Goal: Find specific page/section: Find specific page/section

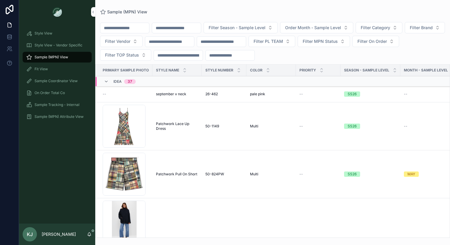
click at [52, 71] on div "Fit View" at bounding box center [57, 69] width 62 height 10
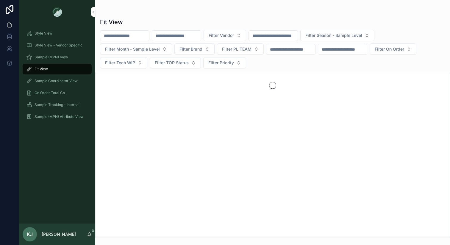
click at [179, 34] on input "scrollable content" at bounding box center [176, 36] width 49 height 8
type input "*******"
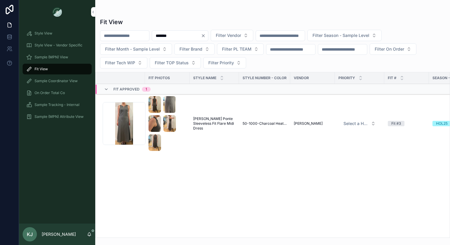
click at [206, 121] on span "[PERSON_NAME] Ponte Sleeveless Fit Flare Midi Dress" at bounding box center [214, 123] width 42 height 14
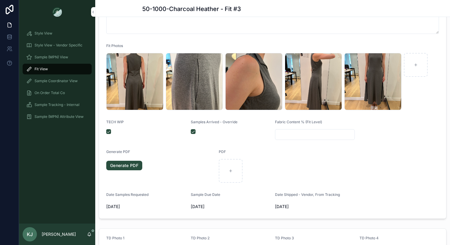
scroll to position [166, 0]
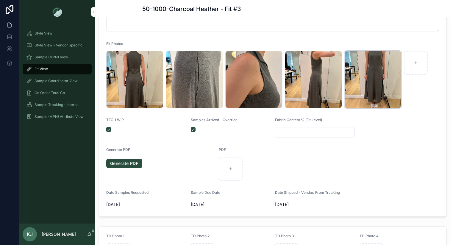
click at [376, 82] on div "IMG_3930 .jpeg" at bounding box center [372, 79] width 57 height 57
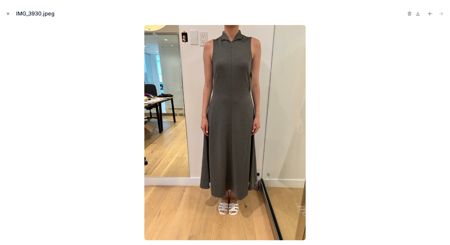
click at [8, 13] on icon "Close modal" at bounding box center [8, 14] width 4 height 4
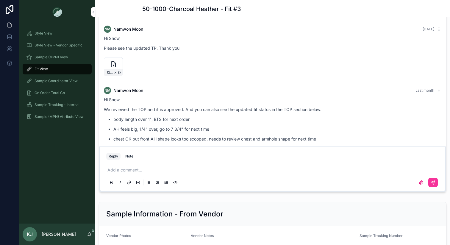
scroll to position [227, 0]
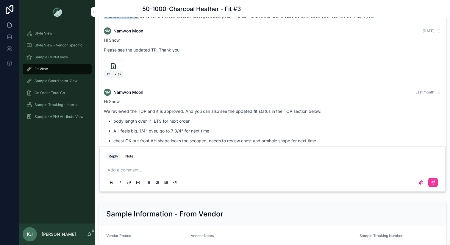
drag, startPoint x: 117, startPoint y: 66, endPoint x: 125, endPoint y: 63, distance: 9.4
click at [0, 0] on icon "scrollable content" at bounding box center [0, 0] width 0 height 0
